Goal: Task Accomplishment & Management: Manage account settings

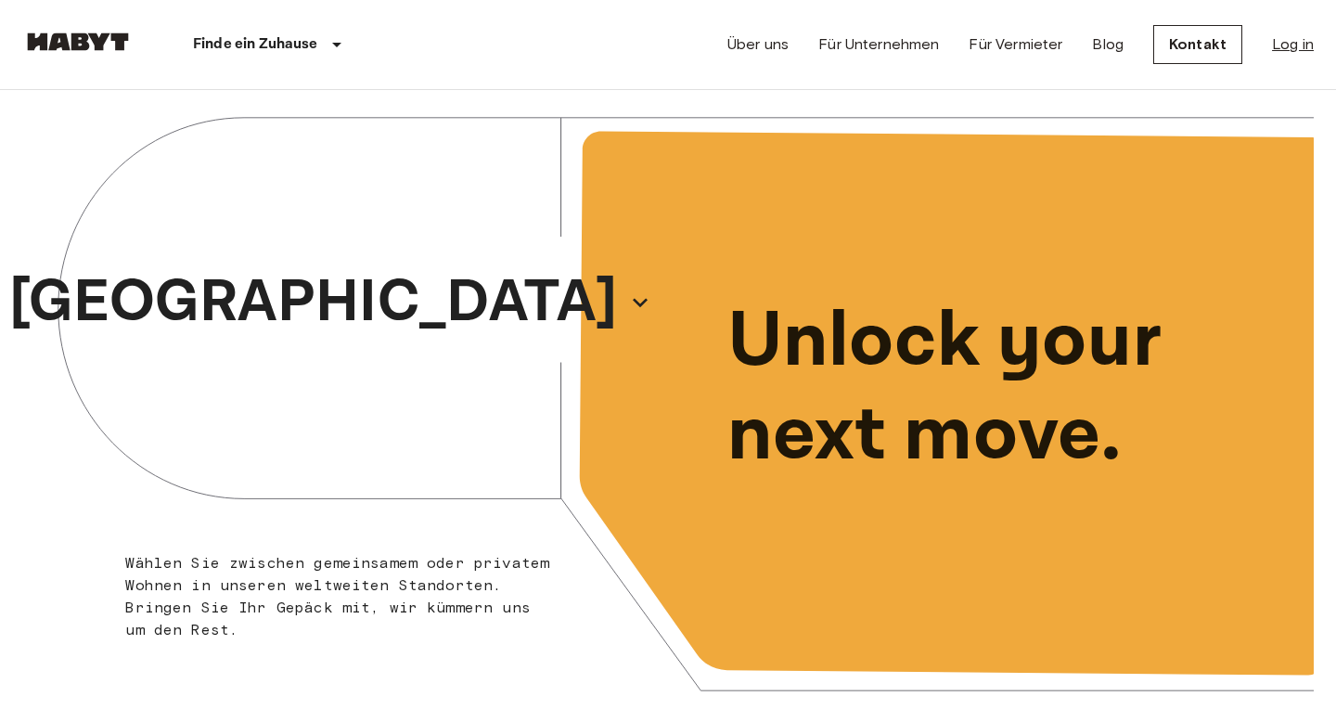
click at [1294, 52] on link "Log in" at bounding box center [1293, 44] width 42 height 22
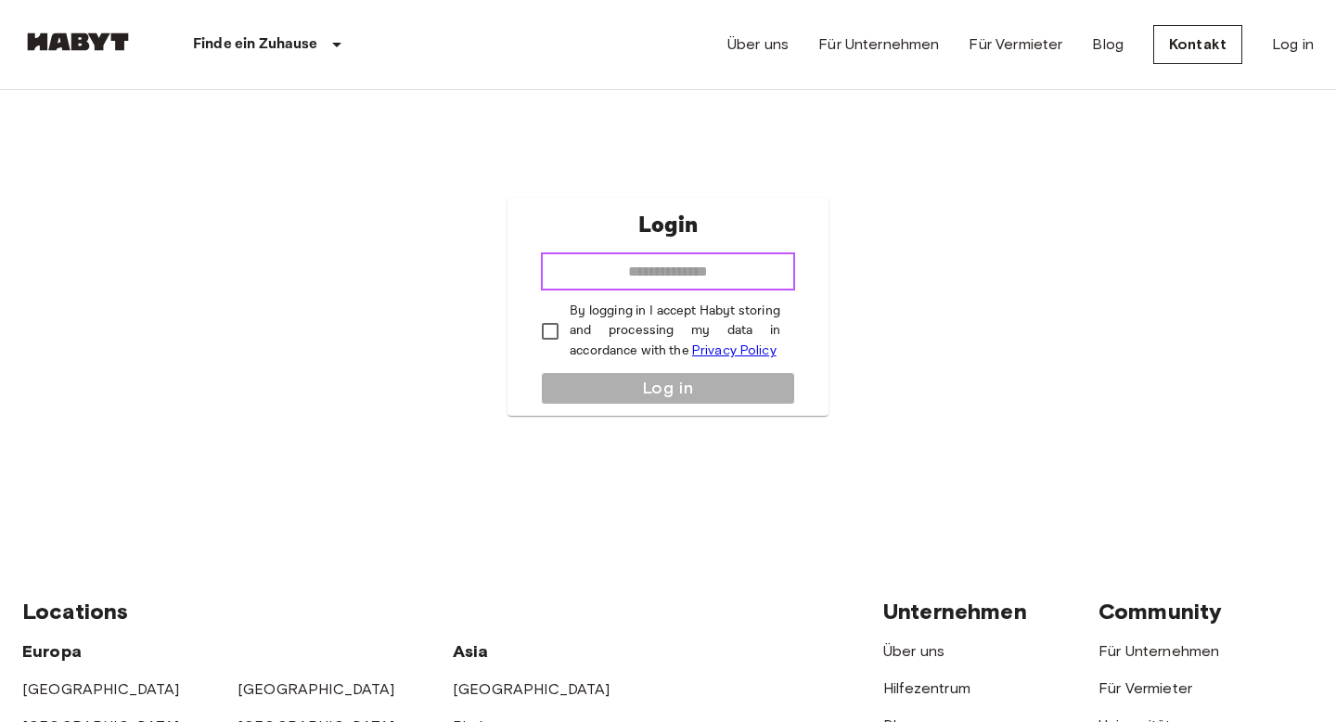
click at [702, 272] on input "email" at bounding box center [668, 271] width 254 height 37
type input "**********"
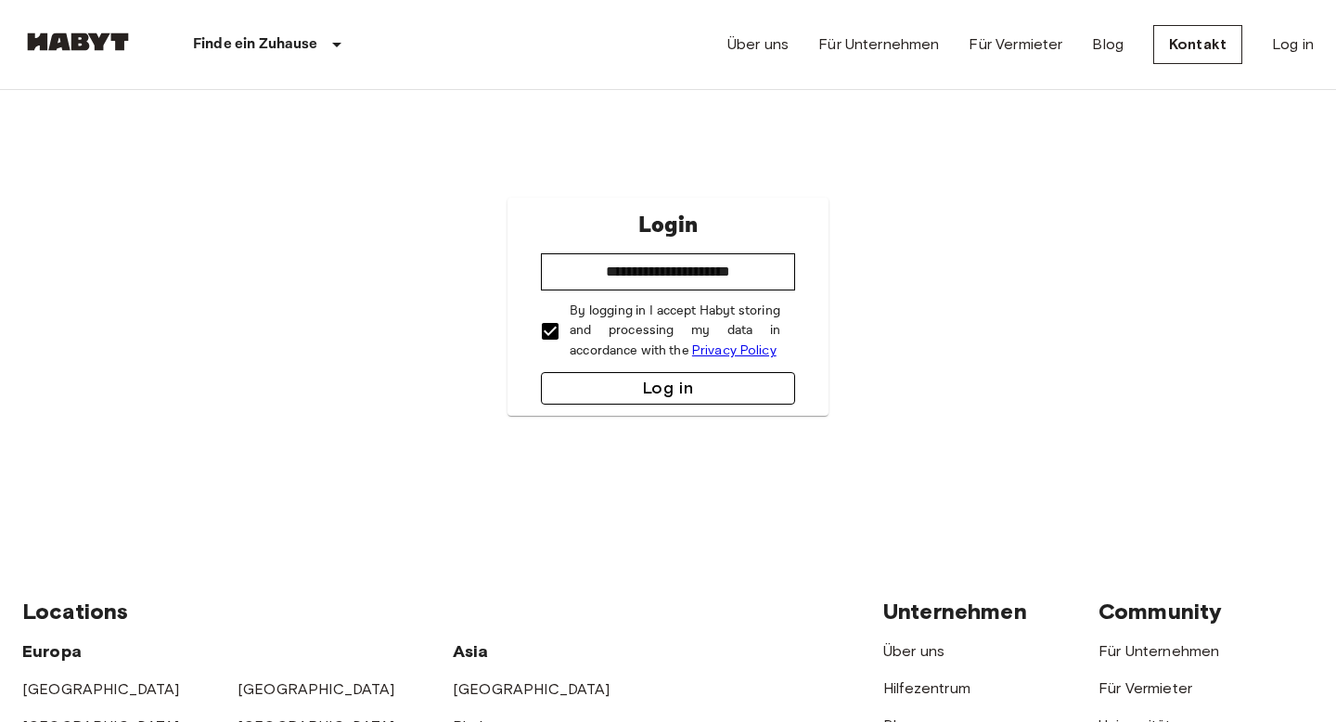
click at [641, 385] on button "Log in" at bounding box center [668, 388] width 254 height 32
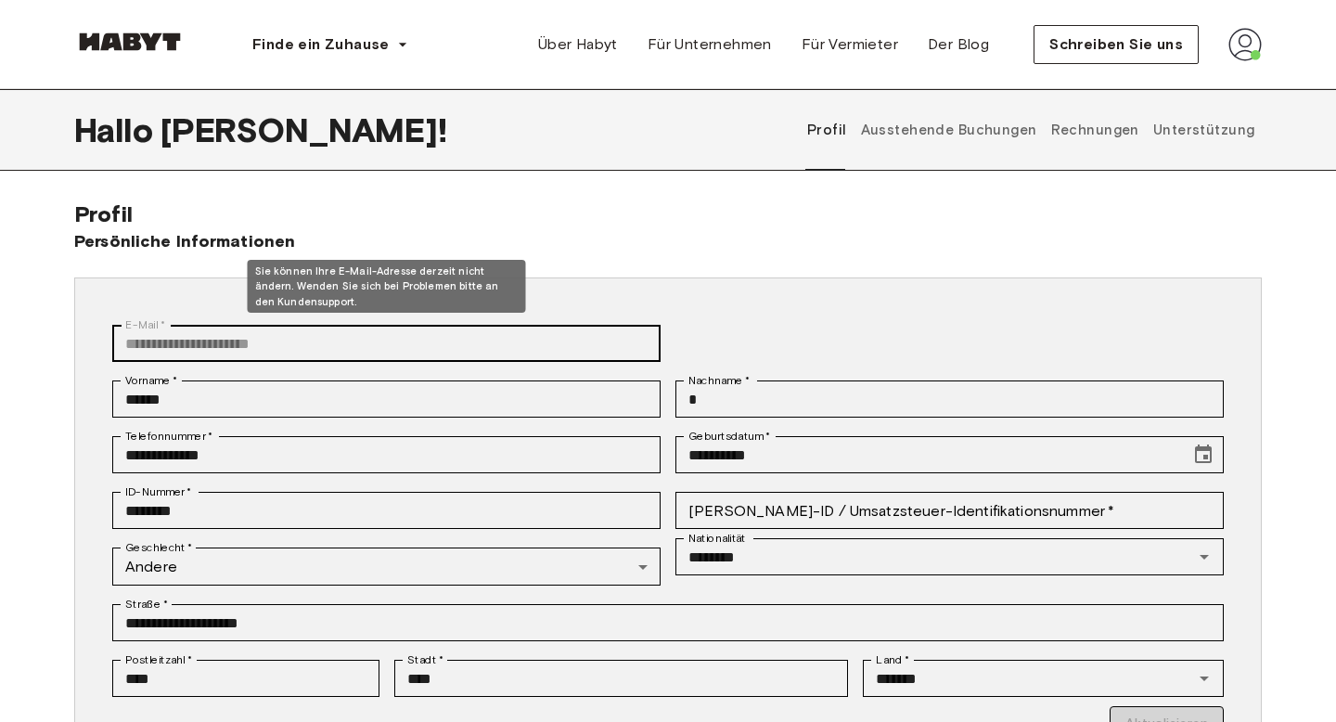
scroll to position [6, 0]
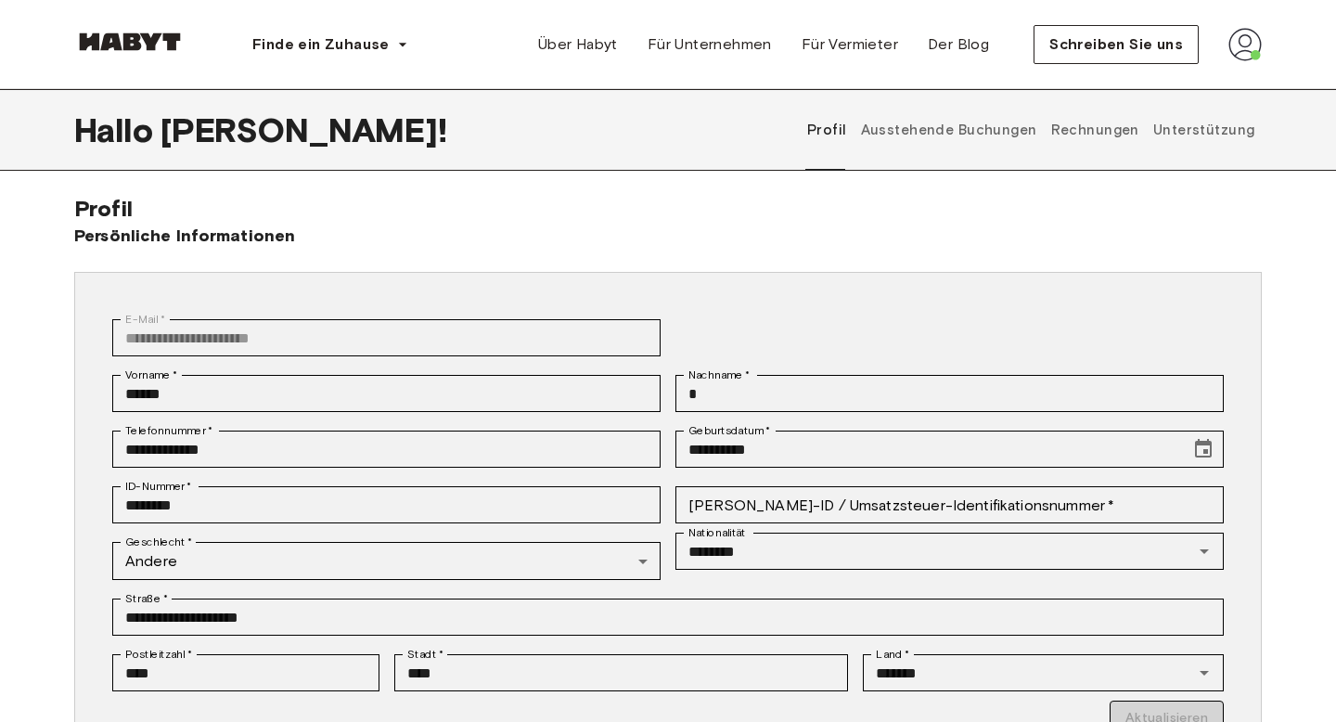
click at [921, 135] on font "Ausstehende Buchungen" at bounding box center [949, 130] width 176 height 17
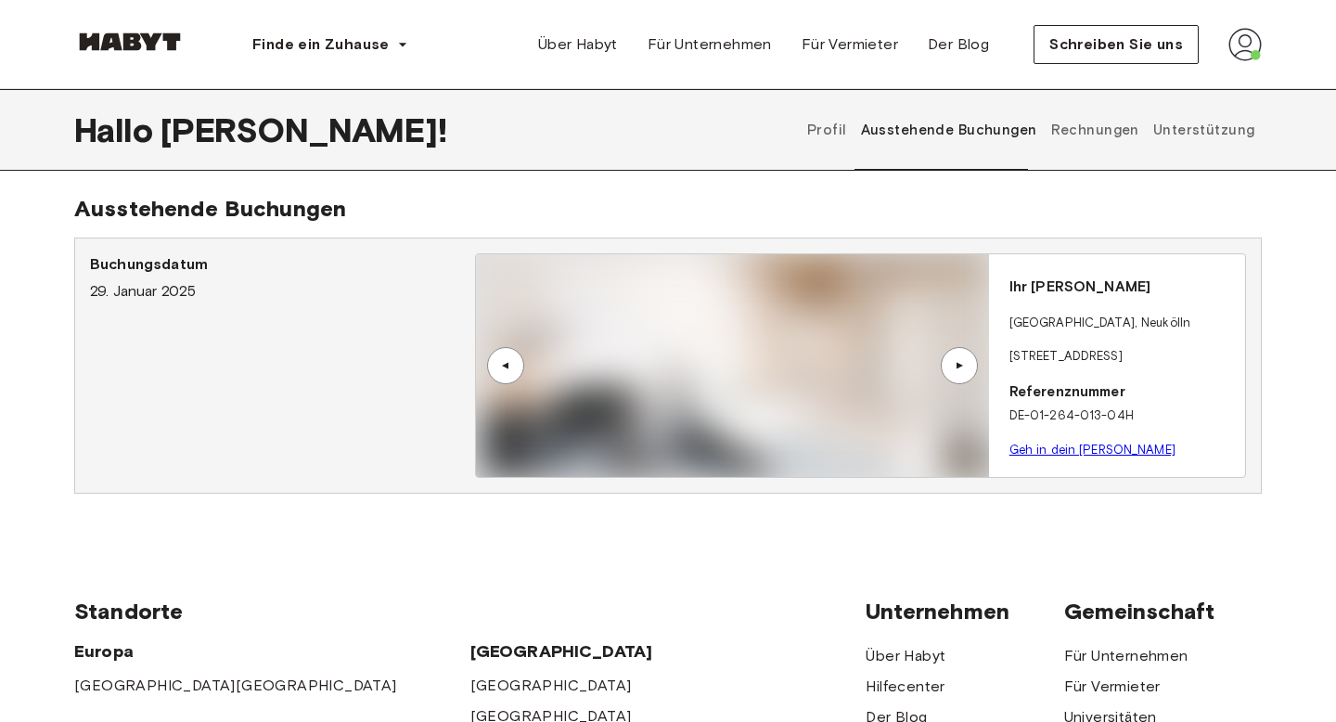
click at [1003, 135] on font "Ausstehende Buchungen" at bounding box center [949, 130] width 176 height 17
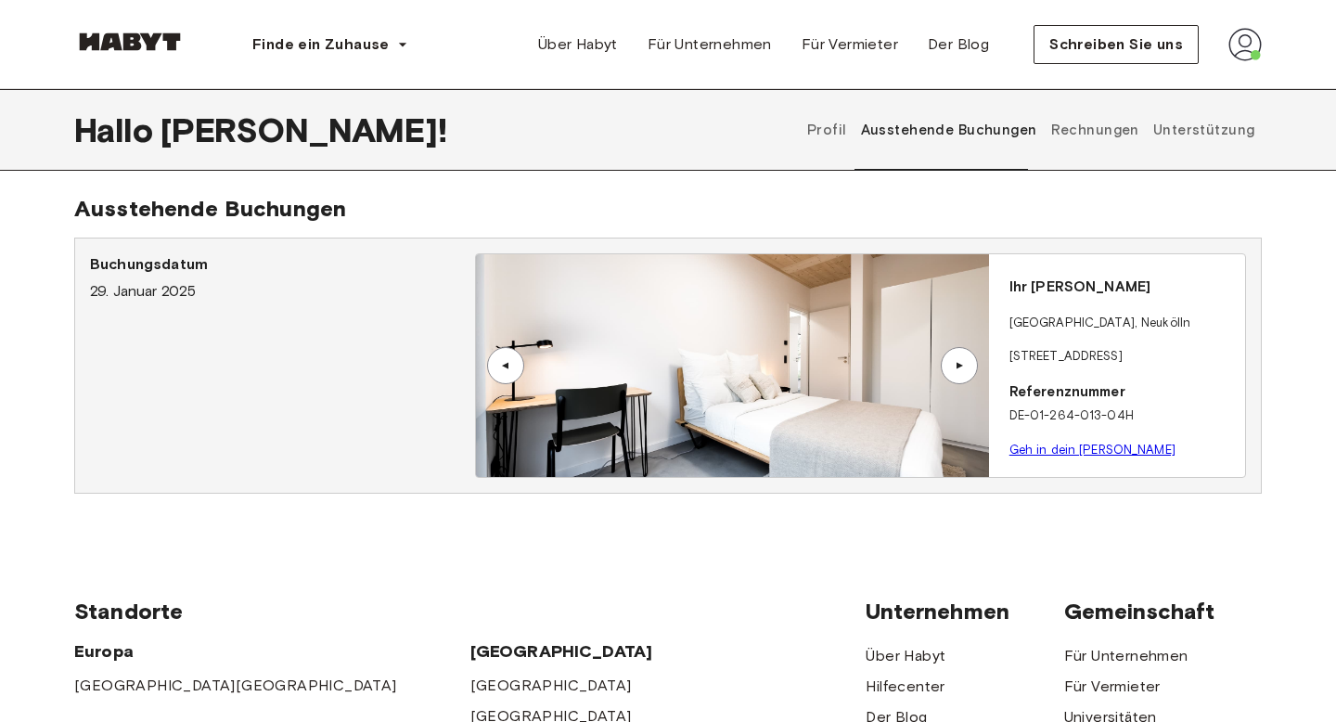
click at [1078, 111] on button "Rechnungen" at bounding box center [1094, 130] width 93 height 82
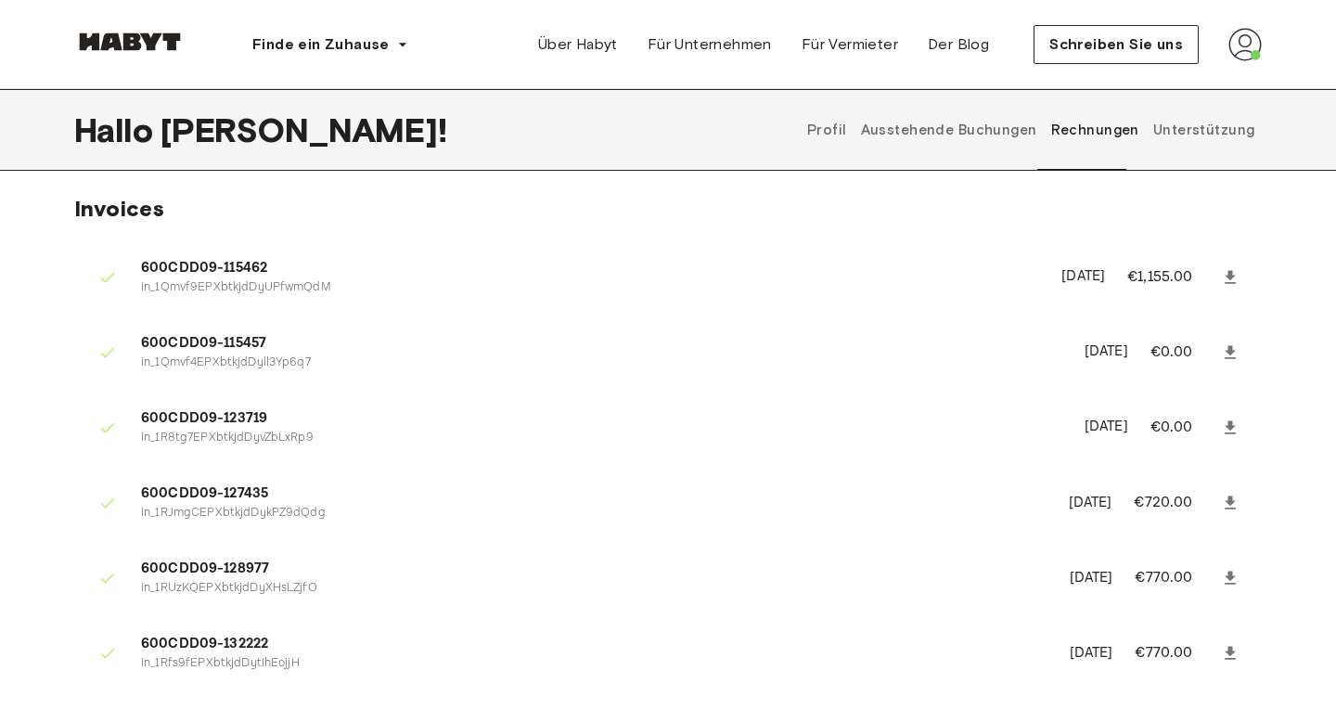
click at [1090, 133] on font "Rechnungen" at bounding box center [1095, 130] width 88 height 17
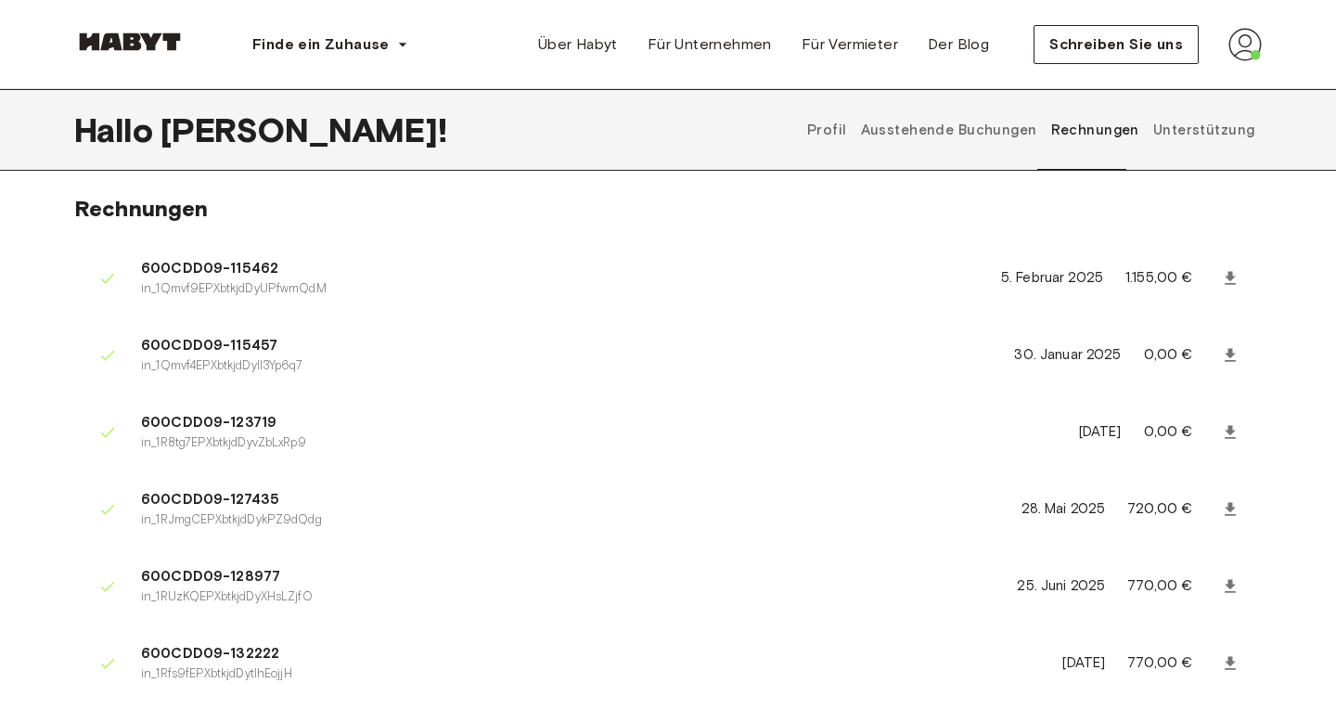
scroll to position [2, 0]
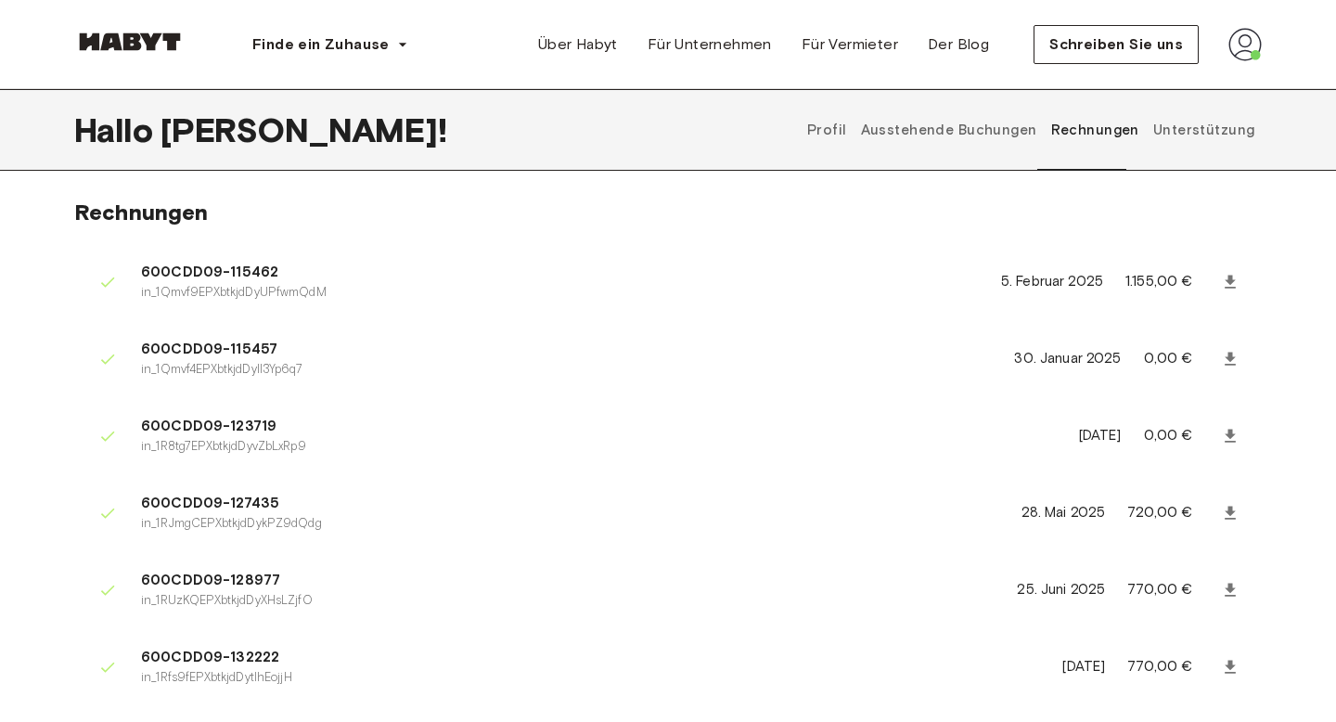
click at [1211, 135] on font "Unterstützung" at bounding box center [1204, 130] width 102 height 17
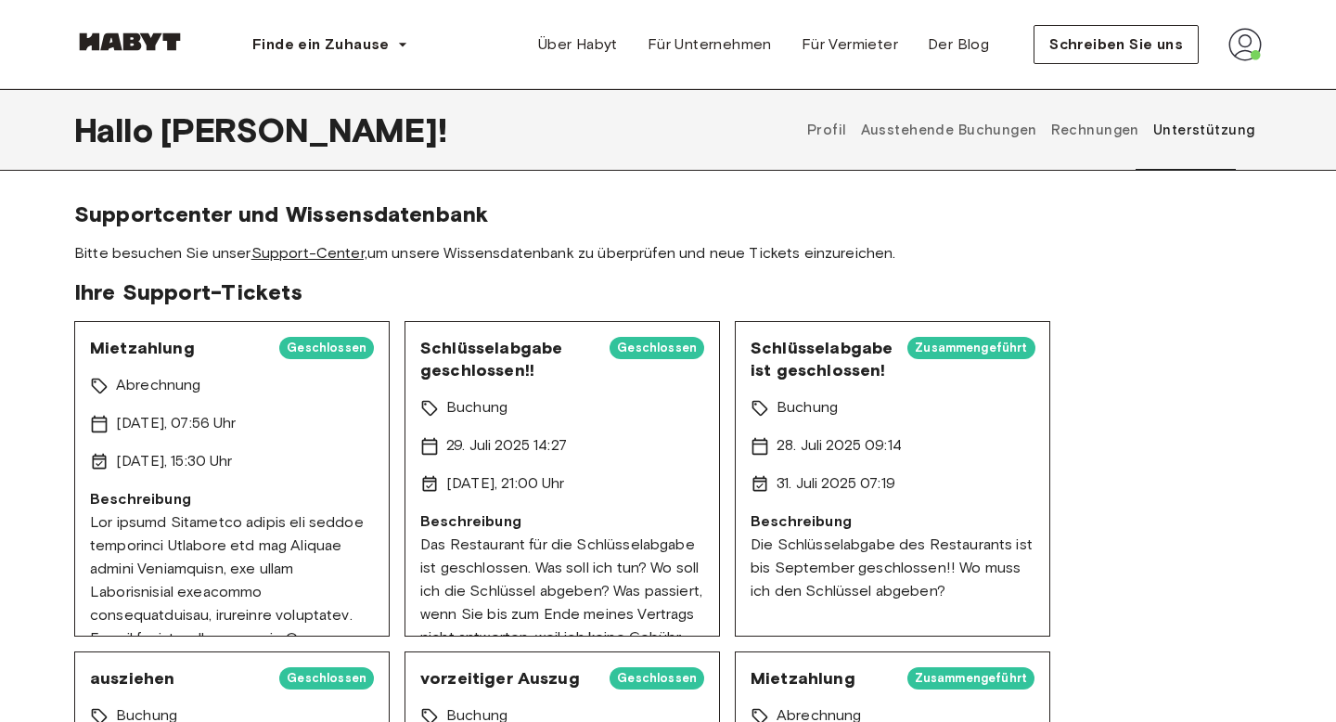
click at [304, 256] on font "Support-Center," at bounding box center [309, 253] width 116 height 18
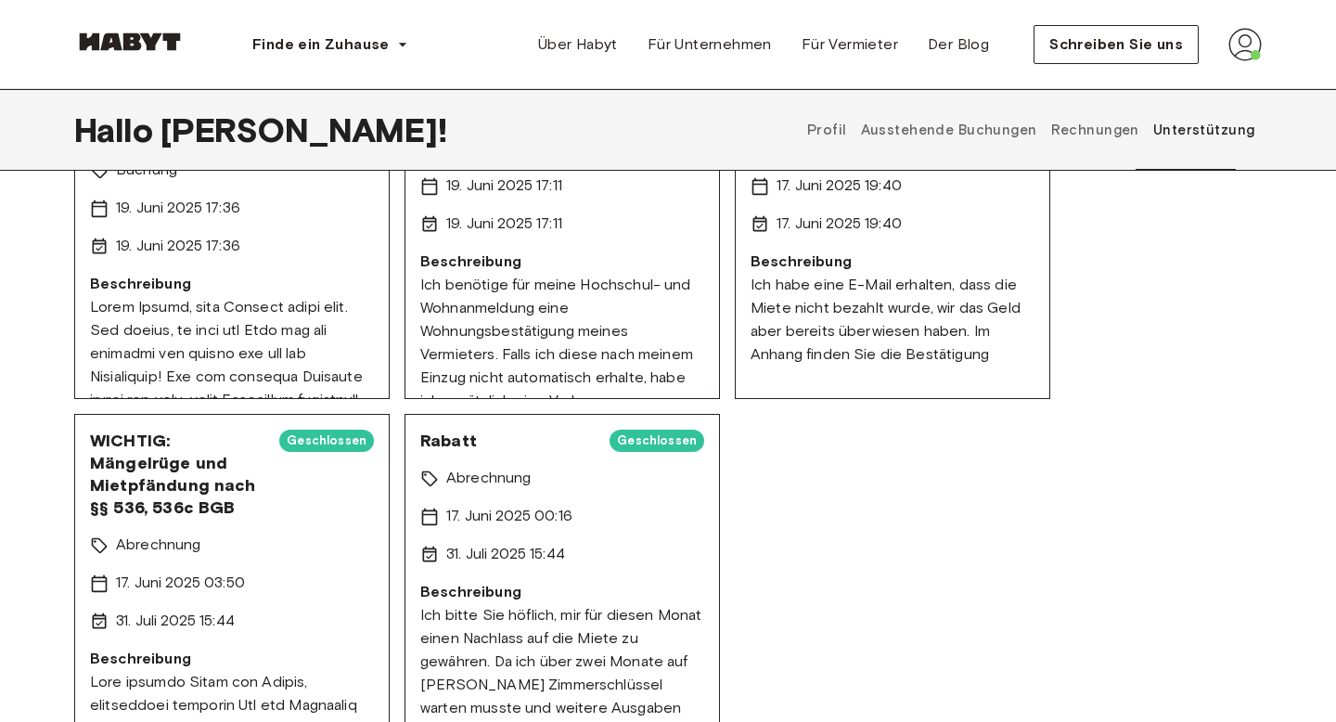
scroll to position [2479, 0]
